Goal: Task Accomplishment & Management: Use online tool/utility

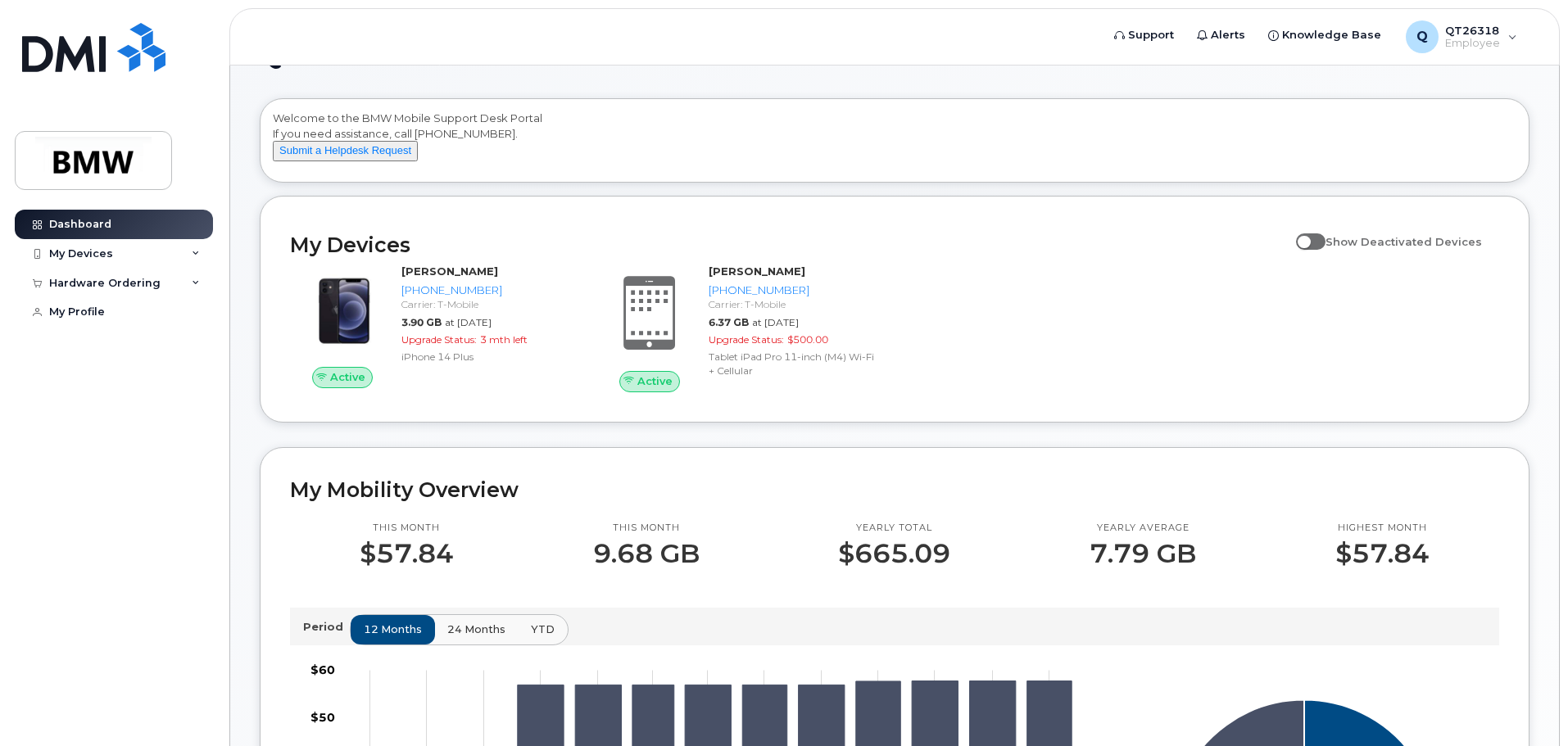
scroll to position [82, 0]
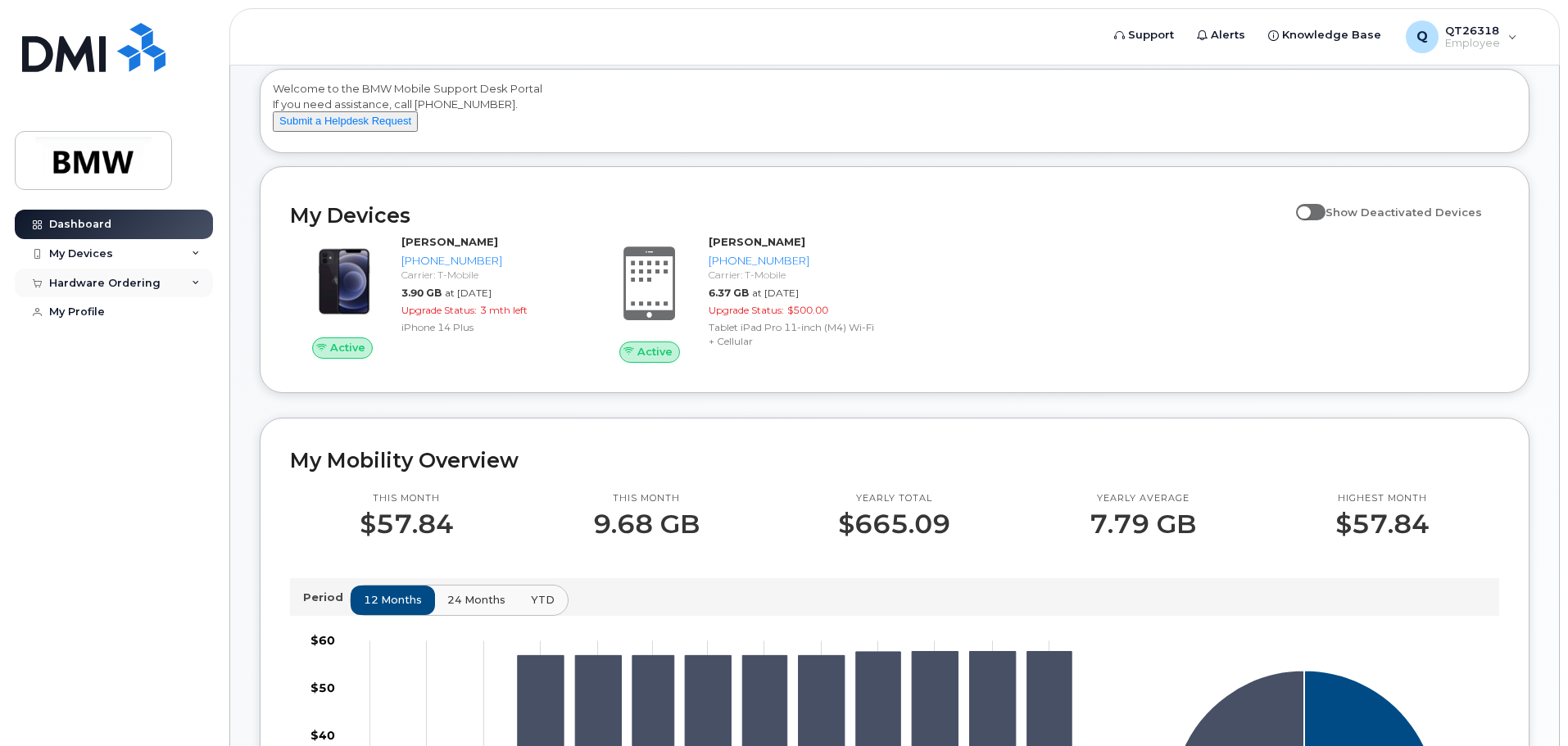
click at [93, 282] on div "Hardware Ordering" at bounding box center [105, 283] width 112 height 13
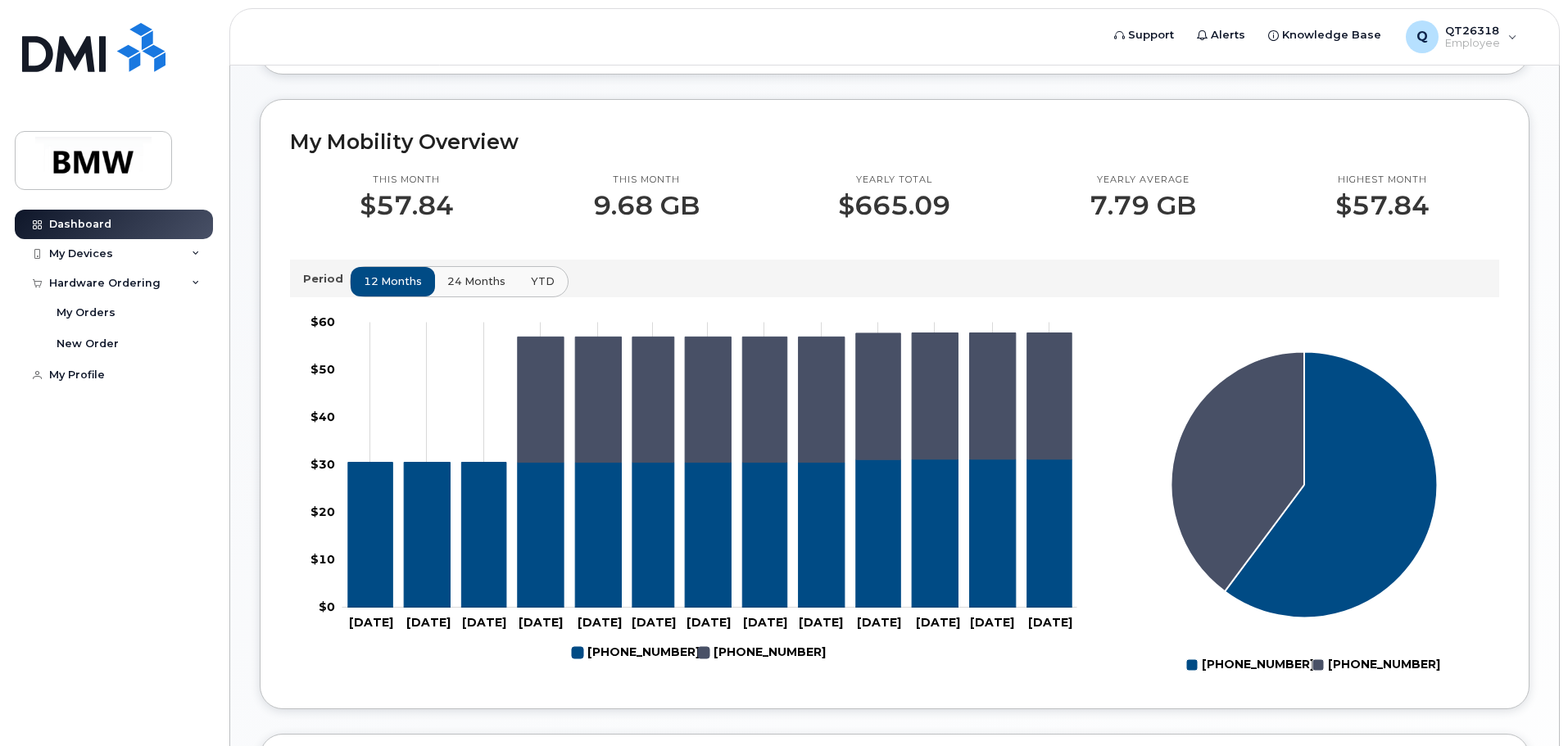
scroll to position [73, 0]
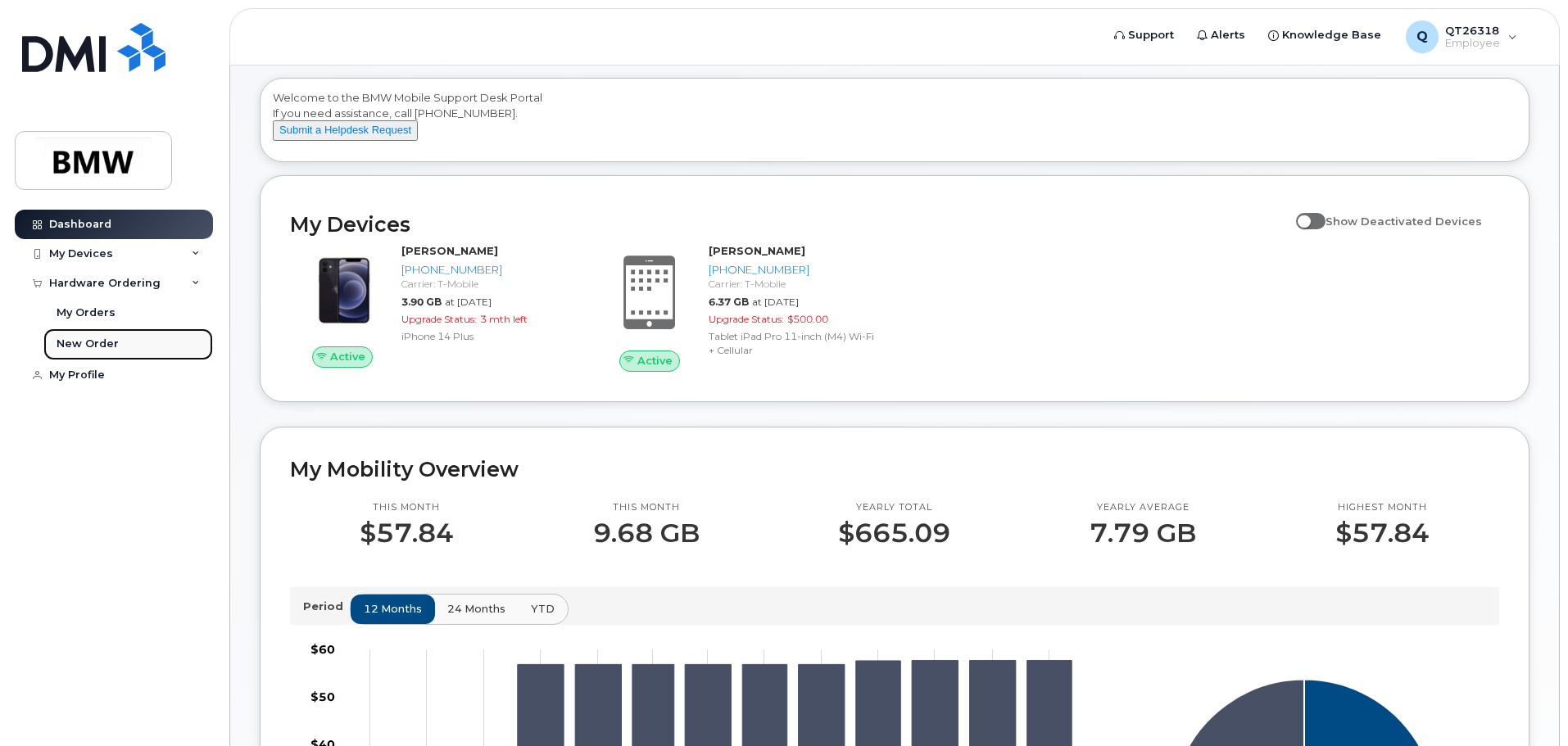
click at [81, 344] on div "New Order" at bounding box center [87, 344] width 62 height 15
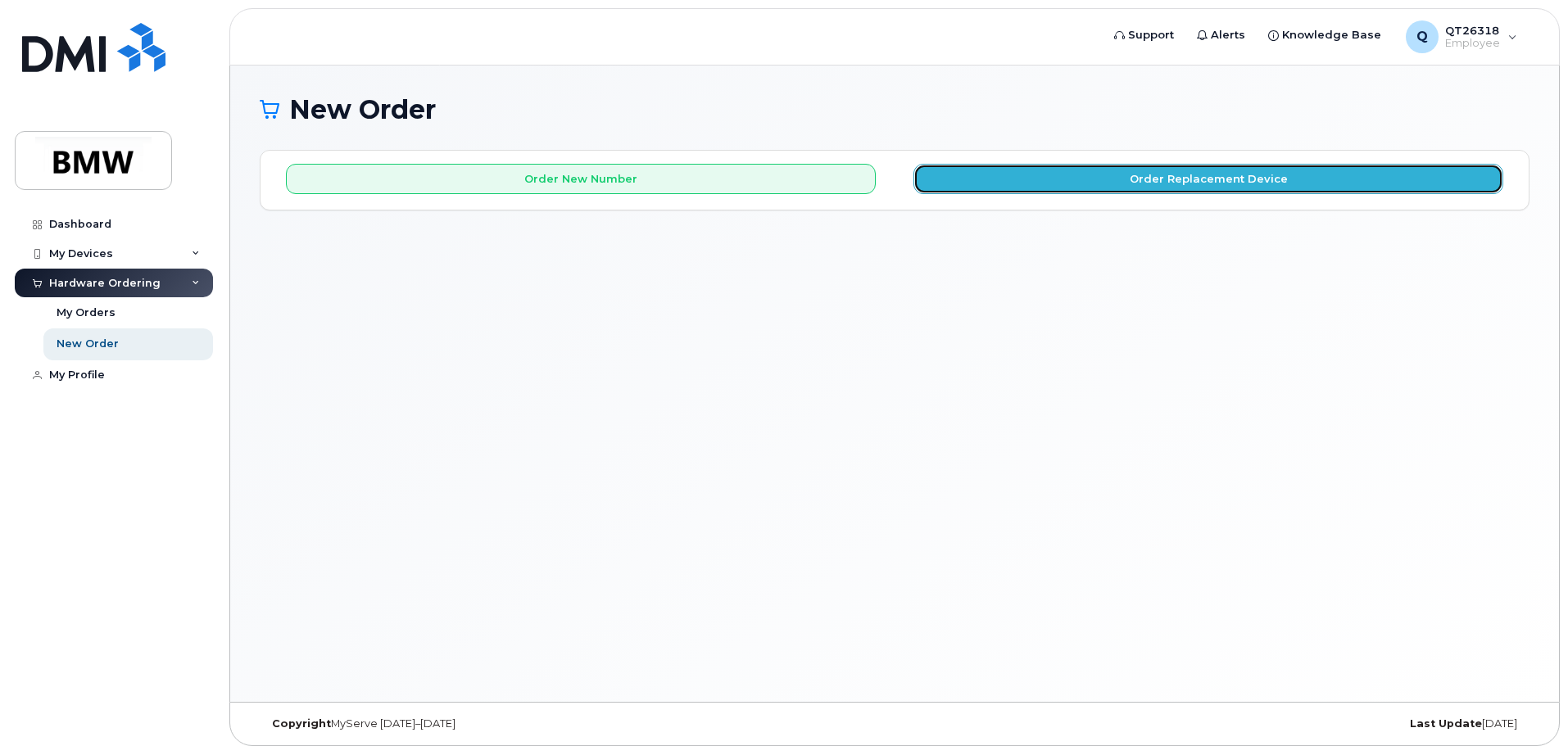
click at [1149, 176] on button "Order Replacement Device" at bounding box center [1207, 179] width 590 height 31
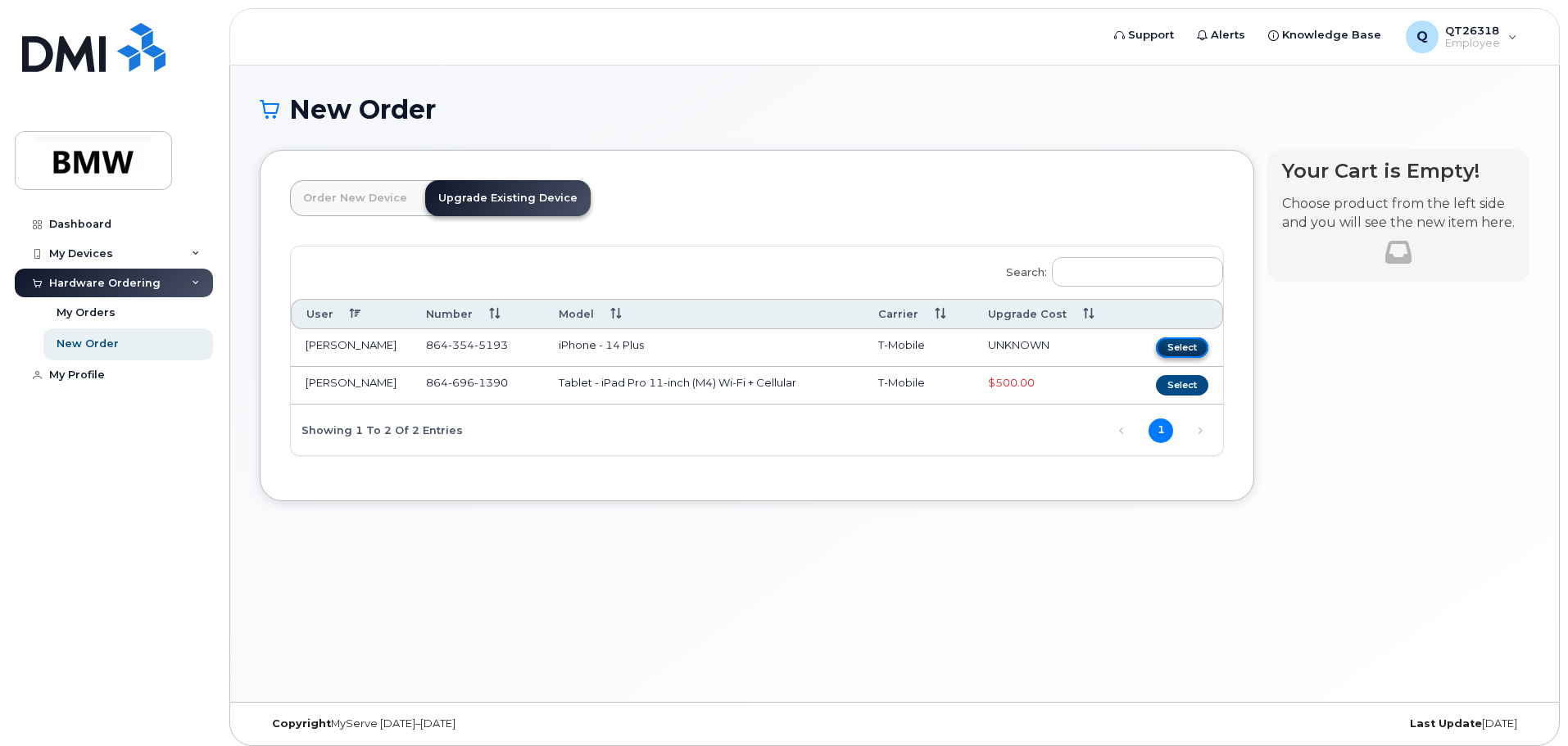
click at [1177, 346] on button "Select" at bounding box center [1182, 348] width 52 height 21
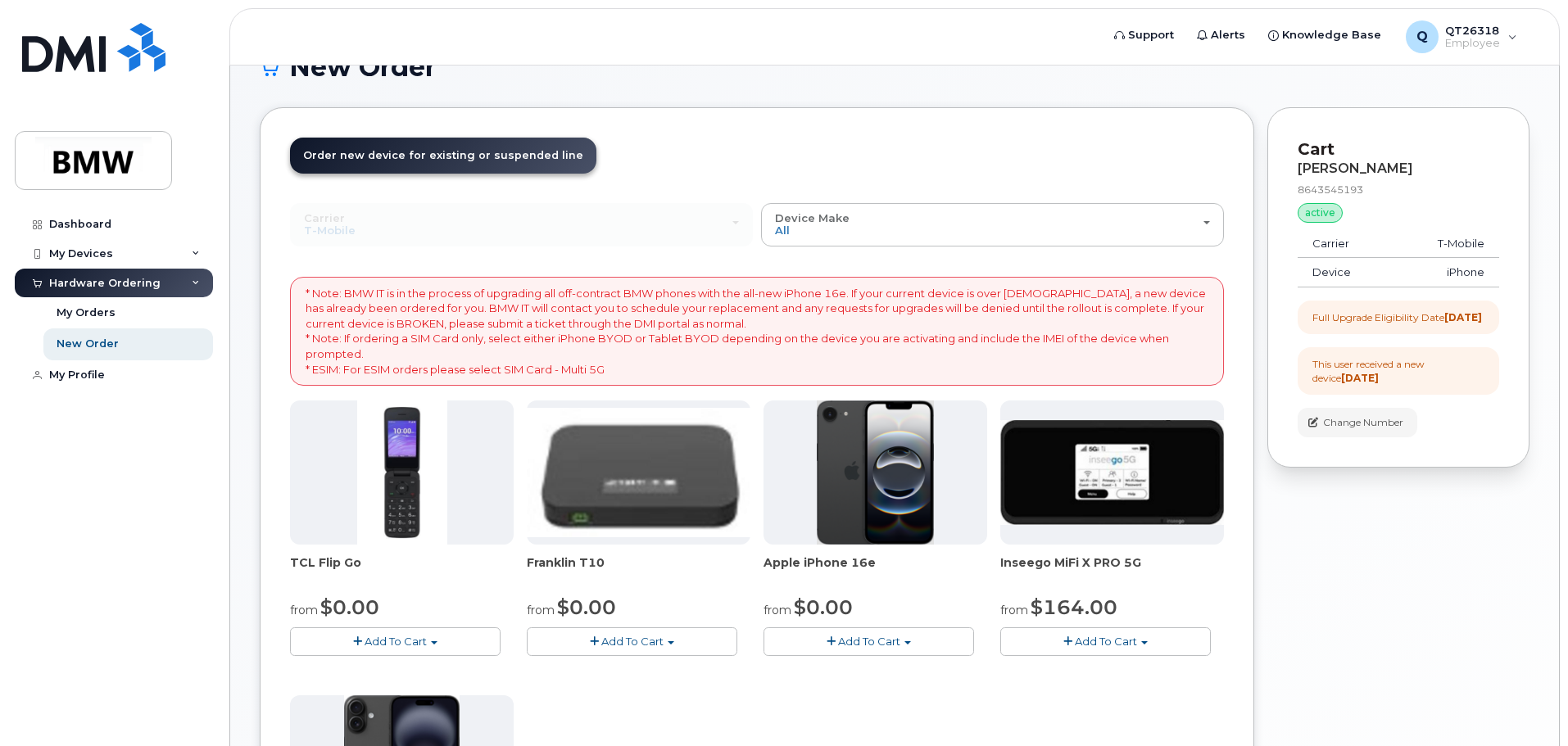
scroll to position [82, 0]
